Goal: Task Accomplishment & Management: Manage account settings

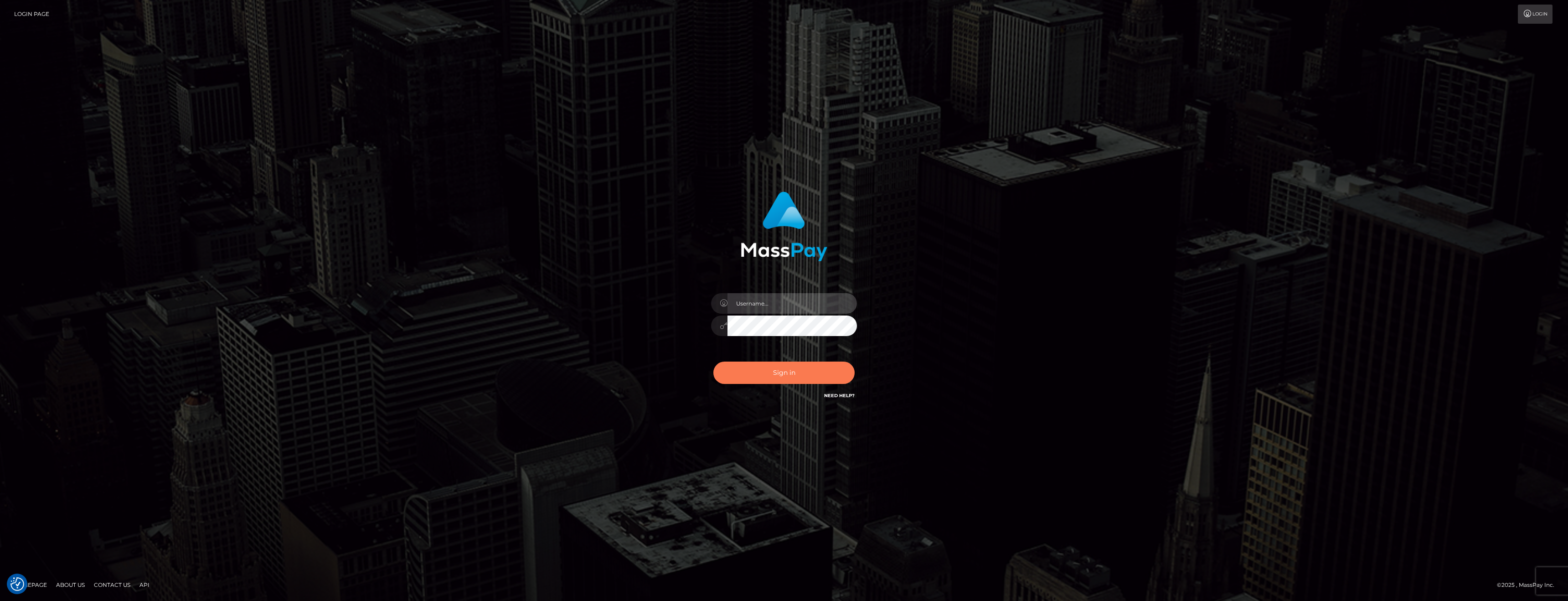
type input "anthony.club"
click at [793, 370] on button "Sign in" at bounding box center [784, 373] width 141 height 23
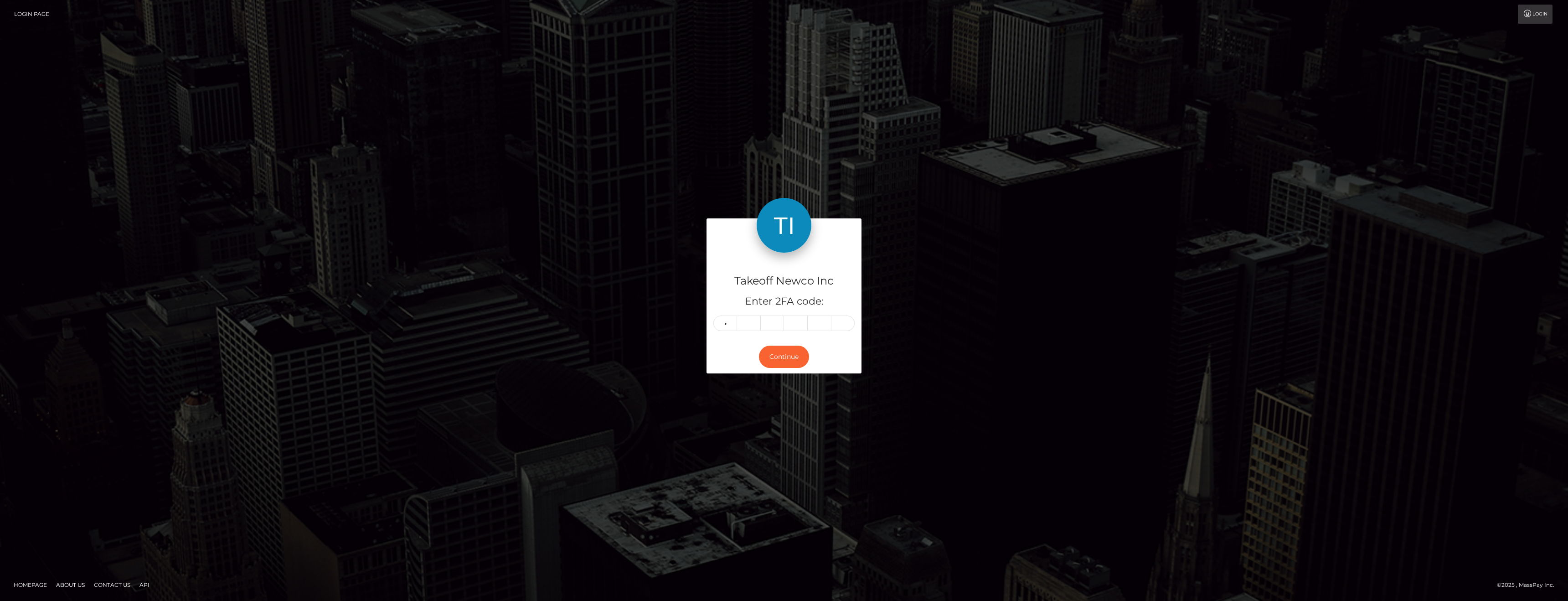
type input "0"
type input "6"
type input "3"
type input "1"
type input "9"
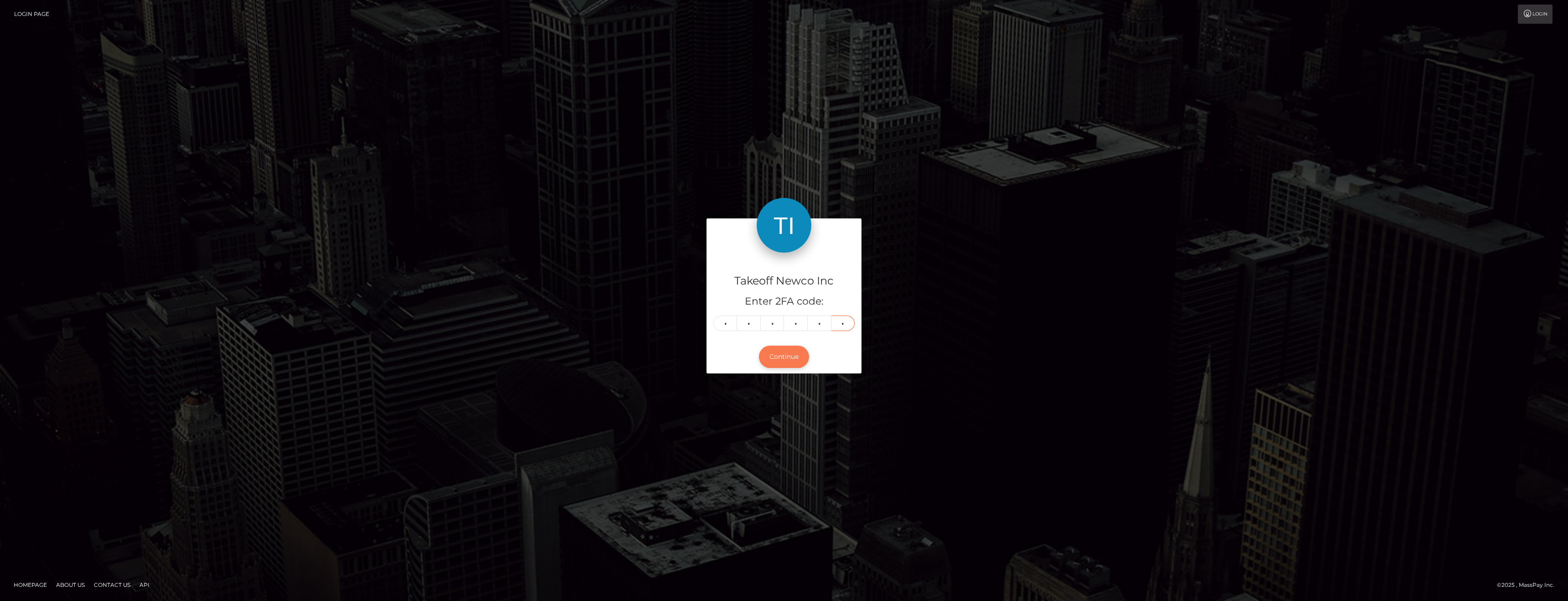
type input "7"
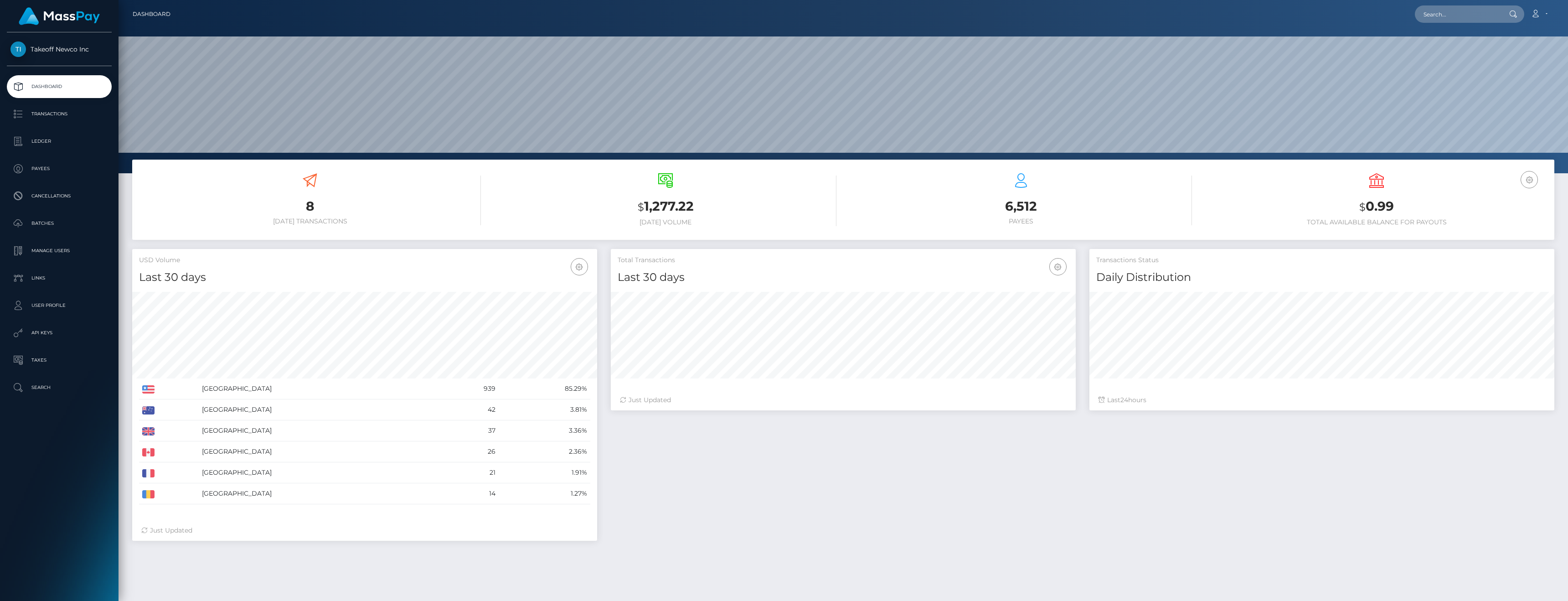
scroll to position [162, 465]
click at [44, 112] on p "Transactions" at bounding box center [59, 114] width 97 height 13
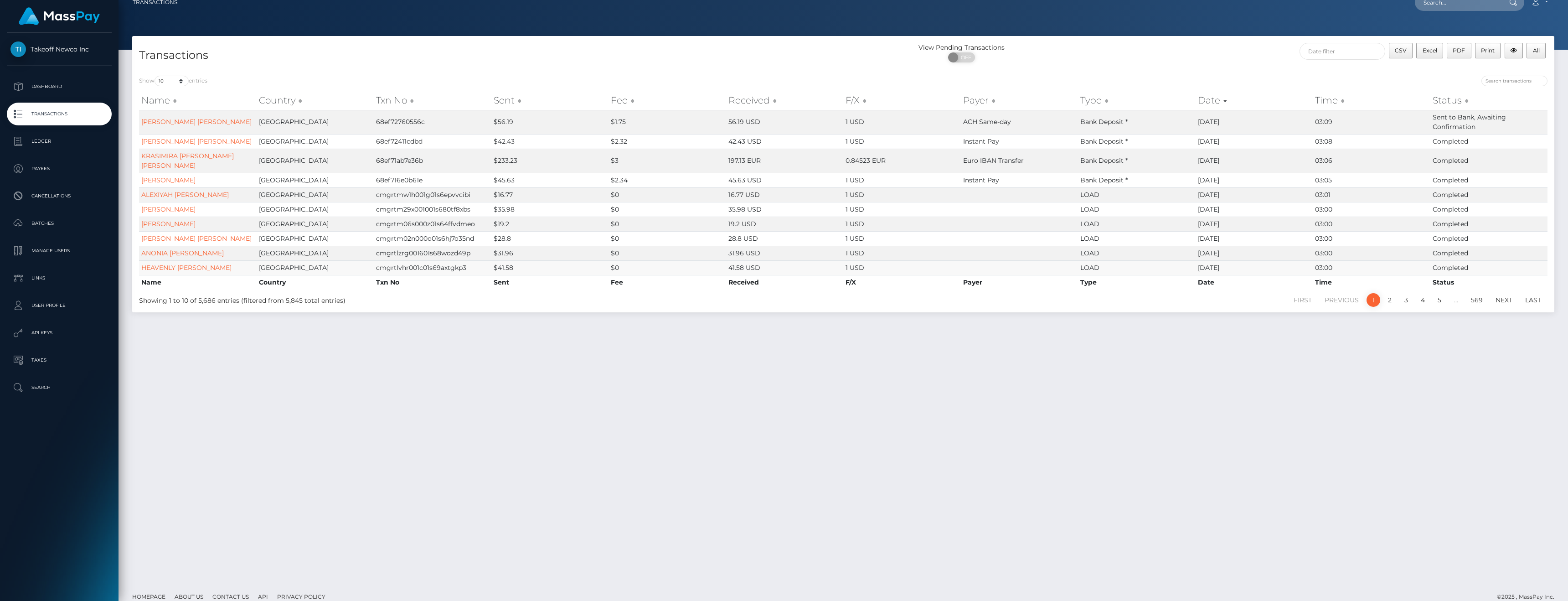
scroll to position [12, 0]
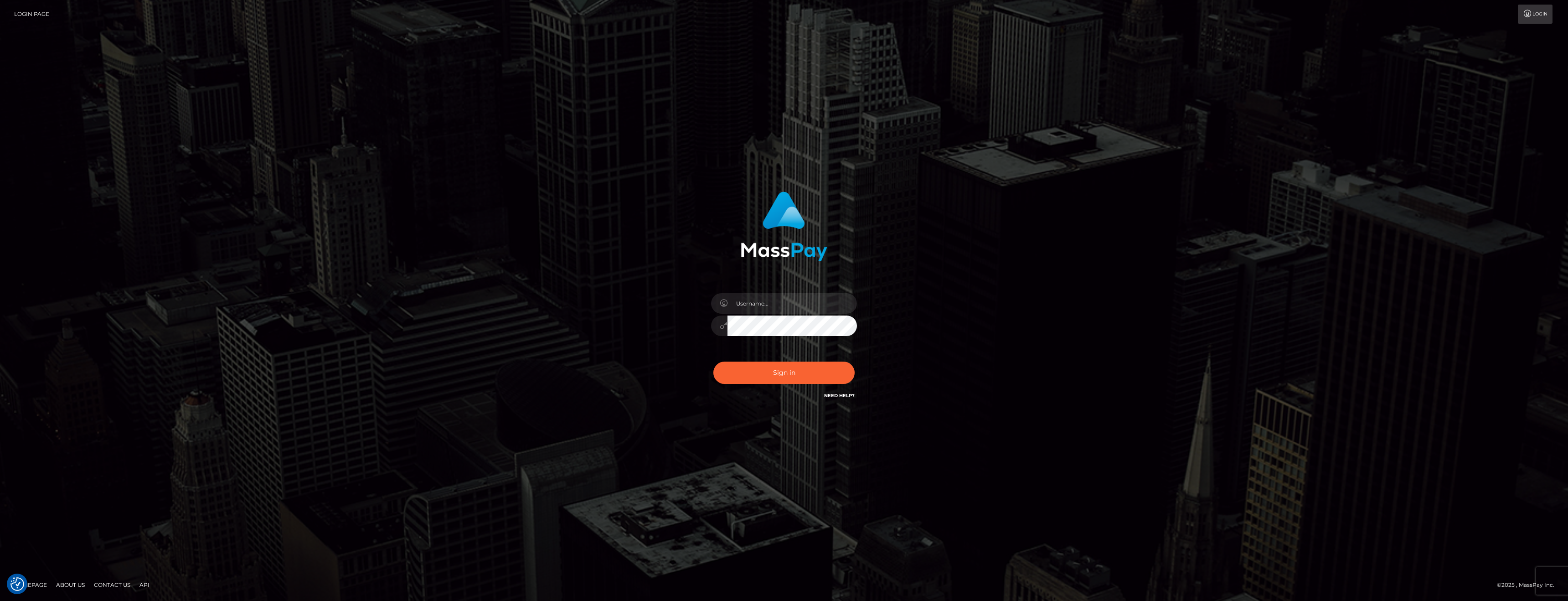
checkbox input "true"
